Goal: Book appointment/travel/reservation

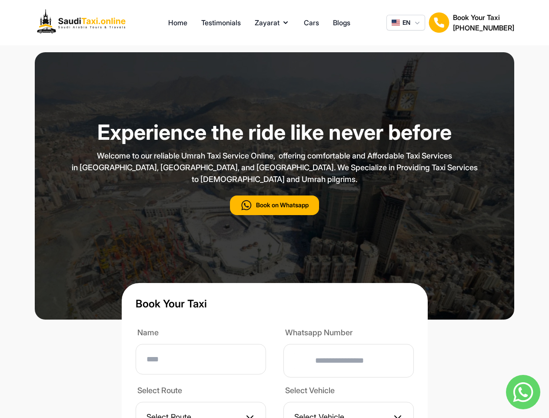
type input "**"
click at [275, 185] on p "Welcome to our reliable Umrah Taxi Service Online, offering comfortable and Aff…" at bounding box center [274, 167] width 435 height 35
click at [272, 23] on button "Zayarat" at bounding box center [272, 22] width 35 height 10
click at [406, 23] on span "EN" at bounding box center [407, 22] width 8 height 9
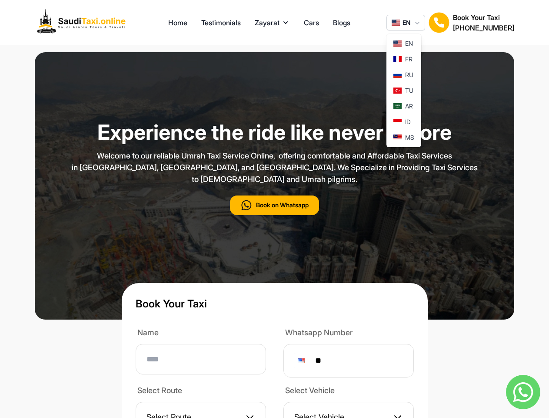
click at [439, 23] on img at bounding box center [439, 22] width 21 height 21
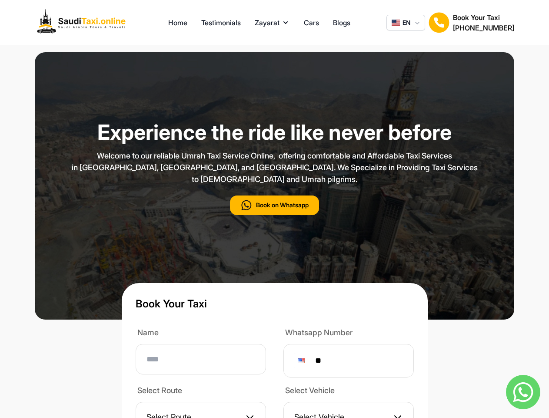
click at [484, 23] on h2 "[PHONE_NUMBER]" at bounding box center [483, 28] width 61 height 10
click at [275, 215] on button "Book on Whatsapp" at bounding box center [274, 205] width 89 height 20
click at [523, 392] on img at bounding box center [523, 392] width 34 height 34
click at [305, 363] on div at bounding box center [301, 360] width 7 height 5
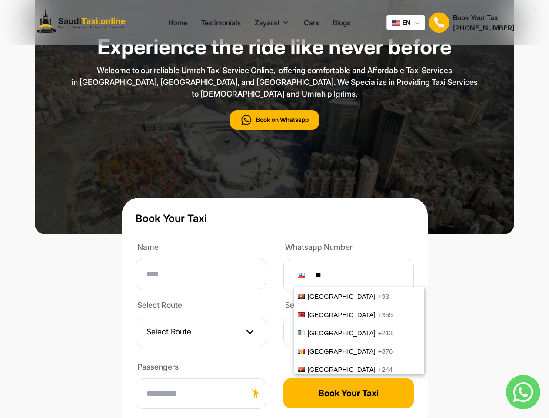
scroll to position [3616, 0]
